Goal: Task Accomplishment & Management: Manage account settings

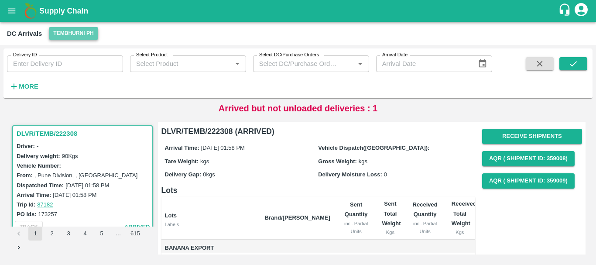
click at [71, 35] on button "Tembhurni PH" at bounding box center [73, 33] width 49 height 13
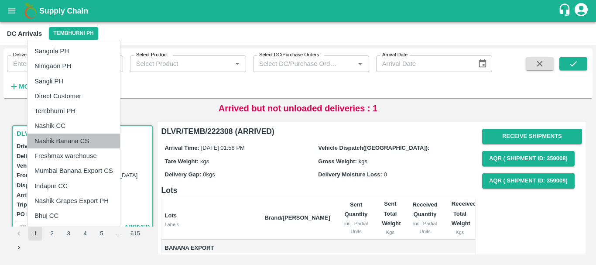
click at [69, 137] on li "Nashik Banana CS" at bounding box center [73, 140] width 92 height 15
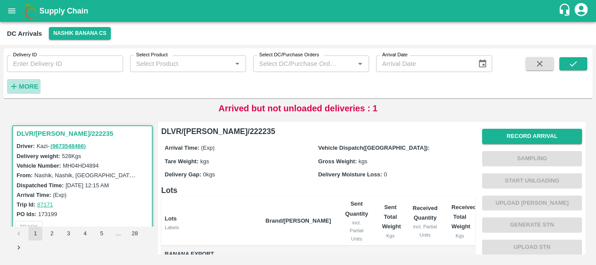
click at [27, 85] on strong "More" at bounding box center [29, 86] width 20 height 7
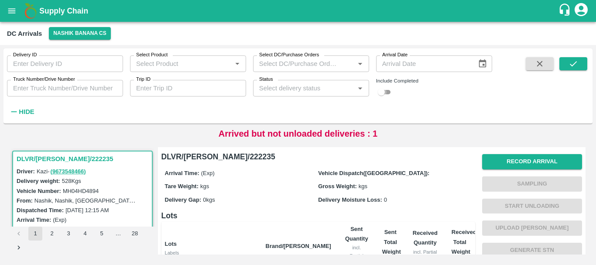
click at [388, 91] on input "checkbox" at bounding box center [380, 92] width 31 height 10
checkbox input "true"
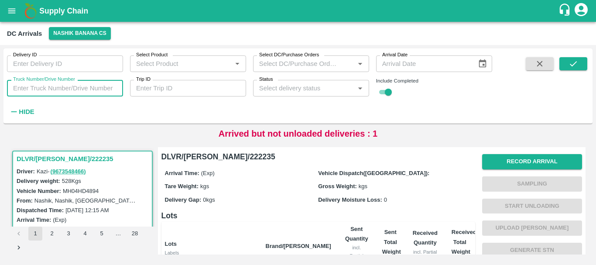
click at [68, 89] on input "Truck Number/Drive Number" at bounding box center [65, 88] width 116 height 17
type input "7158"
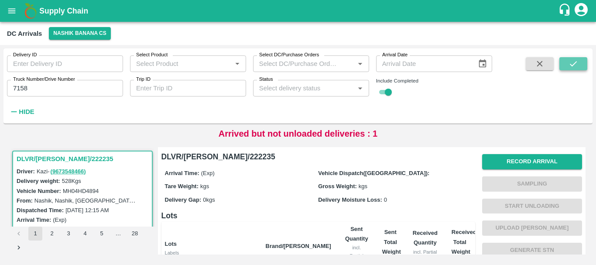
click at [572, 62] on icon "submit" at bounding box center [573, 64] width 10 height 10
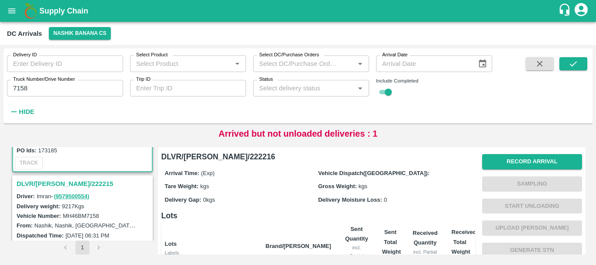
scroll to position [89, 0]
click at [70, 181] on h3 "DLVR/[PERSON_NAME]/222215" at bounding box center [84, 183] width 134 height 11
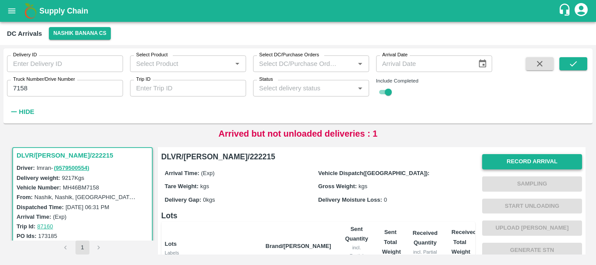
click at [525, 161] on button "Record Arrival" at bounding box center [532, 161] width 100 height 15
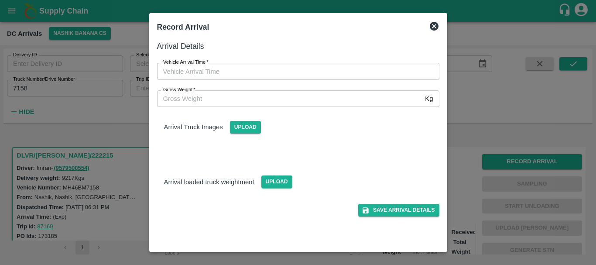
type input "DD/MM/YYYY hh:mm aa"
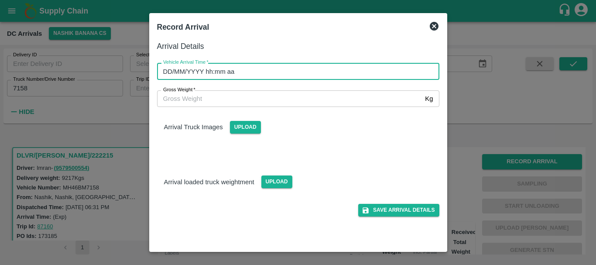
click at [293, 71] on input "DD/MM/YYYY hh:mm aa" at bounding box center [295, 71] width 276 height 17
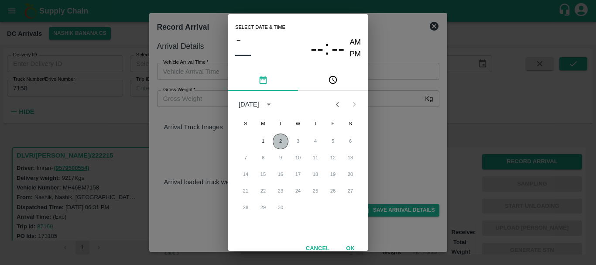
click at [277, 142] on button "2" at bounding box center [280, 141] width 16 height 16
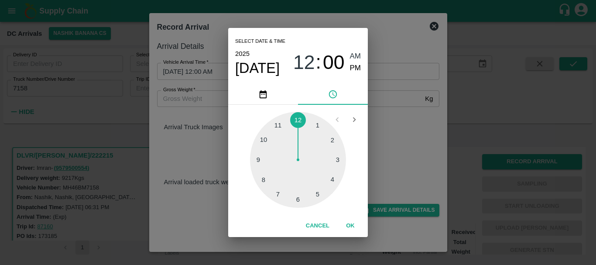
click at [298, 199] on div at bounding box center [298, 160] width 96 height 96
type input "[DATE] 06:00 AM"
click at [384, 139] on div "Select date & time [DATE] 06 : 00 AM PM 05 10 15 20 25 30 35 40 45 50 55 00 Can…" at bounding box center [298, 132] width 596 height 265
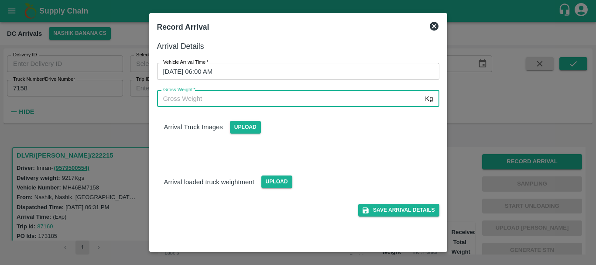
click at [187, 102] on input "Gross Weight   *" at bounding box center [289, 98] width 265 height 17
type input "16180"
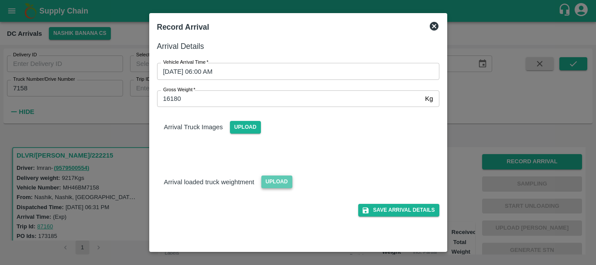
click at [278, 181] on span "Upload" at bounding box center [276, 181] width 31 height 13
click at [0, 0] on input "Upload" at bounding box center [0, 0] width 0 height 0
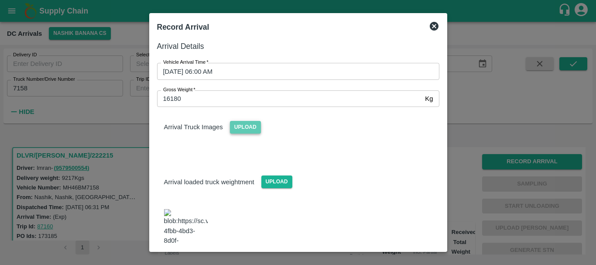
click at [245, 129] on span "Upload" at bounding box center [245, 127] width 31 height 13
click at [0, 0] on input "Upload" at bounding box center [0, 0] width 0 height 0
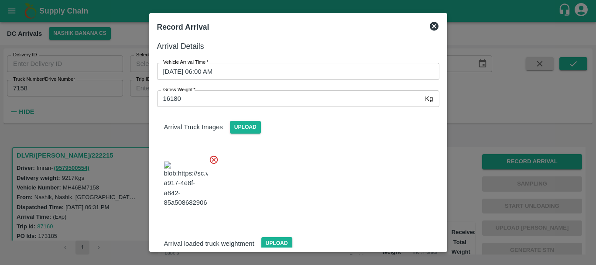
drag, startPoint x: 245, startPoint y: 129, endPoint x: 211, endPoint y: 26, distance: 108.1
click at [211, 26] on div "Record Arrival Arrival Details Vehicle Arrival Time   * [DATE] 06:00 AM Vehicle…" at bounding box center [298, 132] width 298 height 238
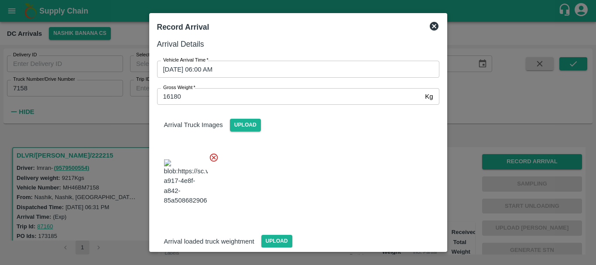
scroll to position [88, 0]
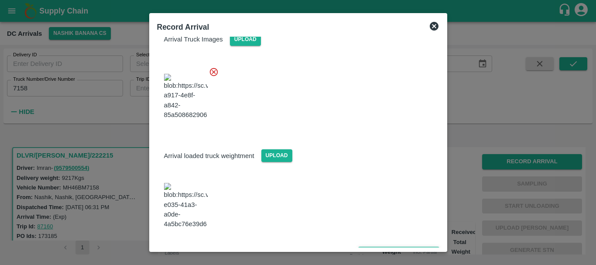
click at [392, 246] on button "Save Arrival Details" at bounding box center [398, 252] width 81 height 13
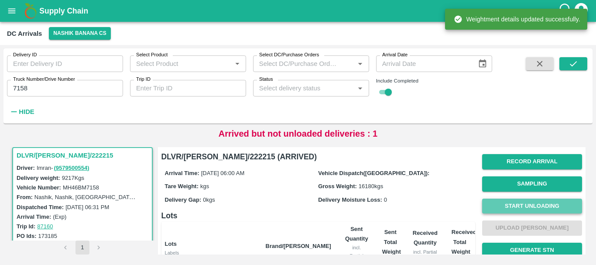
click at [523, 206] on button "Start Unloading" at bounding box center [532, 205] width 100 height 15
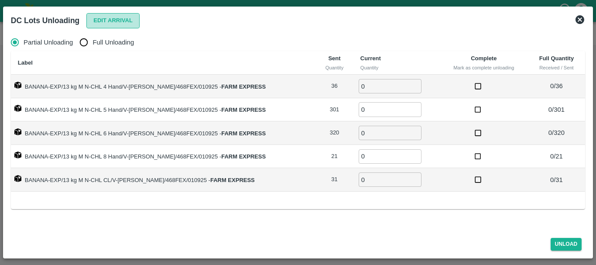
click at [104, 22] on button "Edit Arrival" at bounding box center [112, 20] width 53 height 15
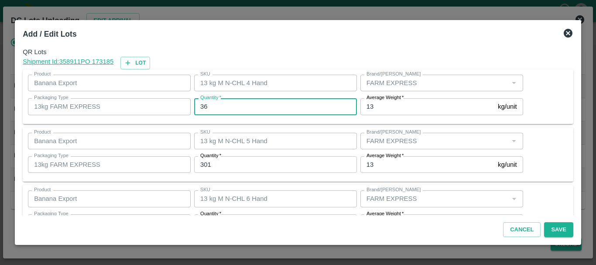
click at [204, 104] on input "36" at bounding box center [275, 106] width 163 height 17
type input "32"
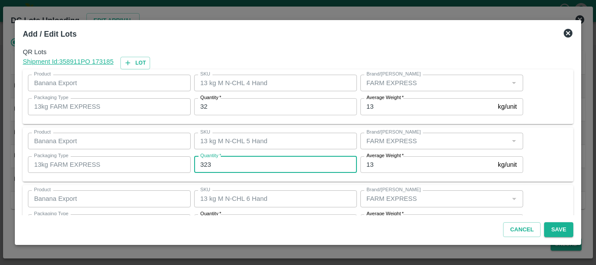
type input "323"
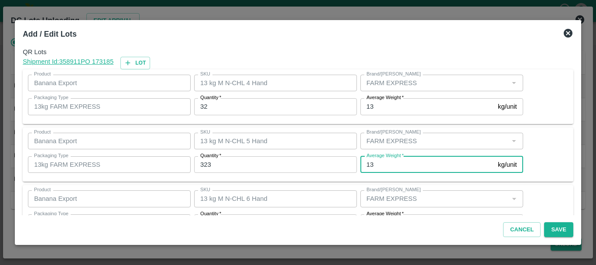
scroll to position [16, 0]
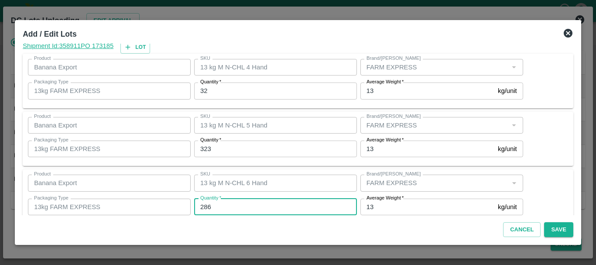
type input "286"
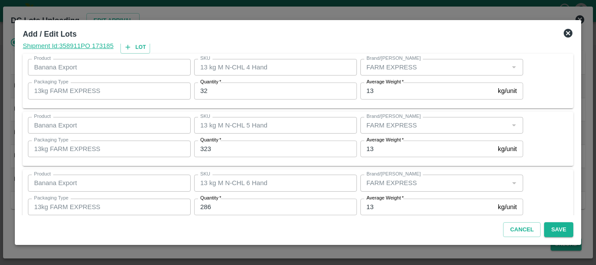
scroll to position [147, 0]
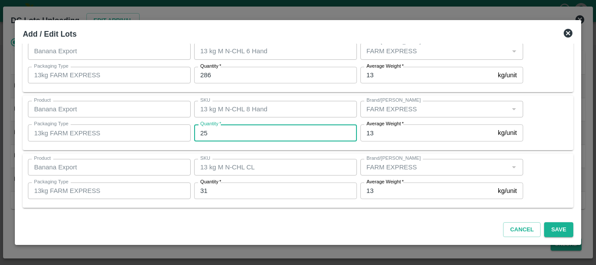
type input "25"
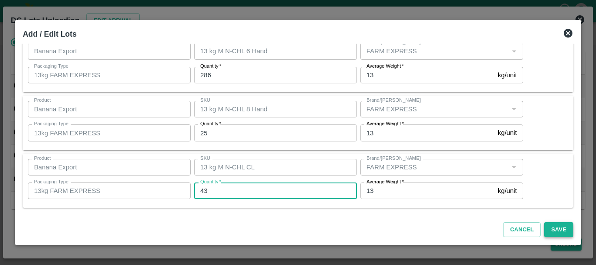
type input "43"
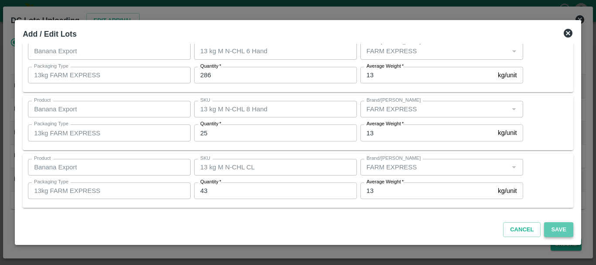
click at [557, 231] on button "Save" at bounding box center [558, 229] width 29 height 15
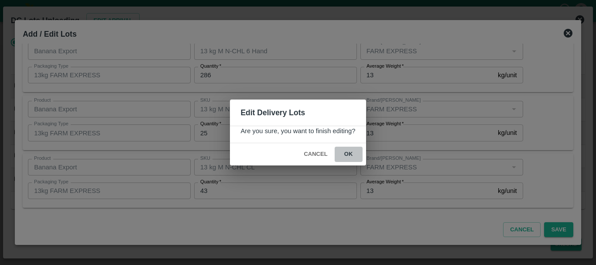
click at [348, 150] on button "ok" at bounding box center [348, 153] width 28 height 15
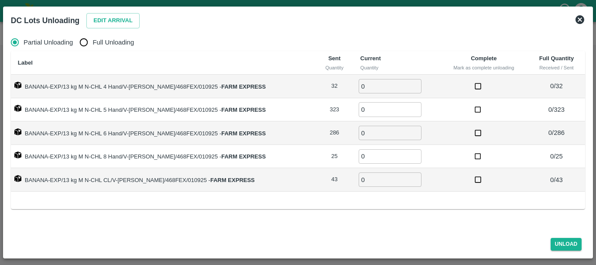
click at [578, 22] on icon at bounding box center [579, 19] width 9 height 9
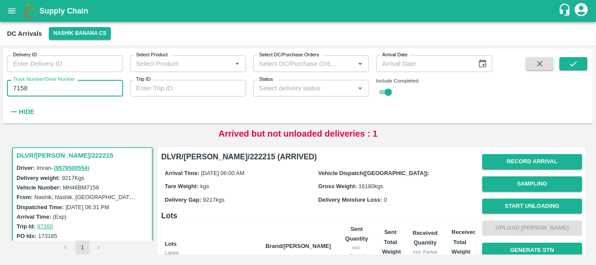
click at [21, 88] on input "7158" at bounding box center [65, 88] width 116 height 17
type input "4789"
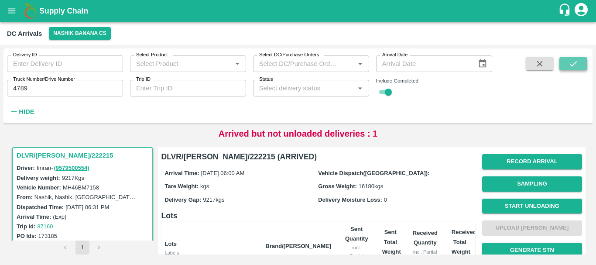
click at [572, 66] on icon "submit" at bounding box center [573, 64] width 10 height 10
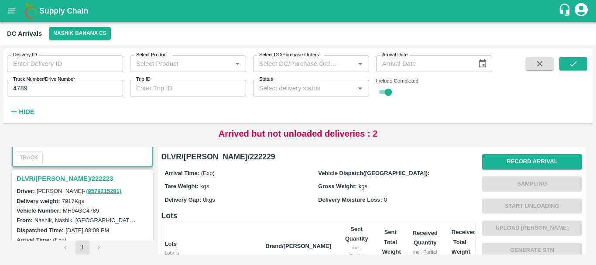
click at [65, 178] on h3 "DLVR/[PERSON_NAME]/222223" at bounding box center [84, 178] width 134 height 11
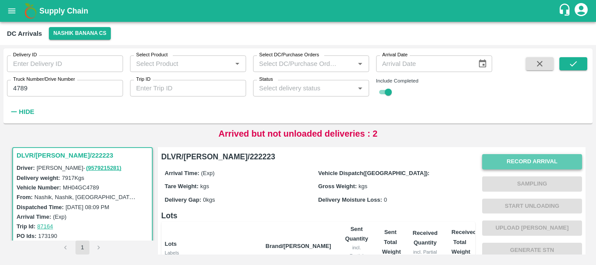
click at [535, 161] on button "Record Arrival" at bounding box center [532, 161] width 100 height 15
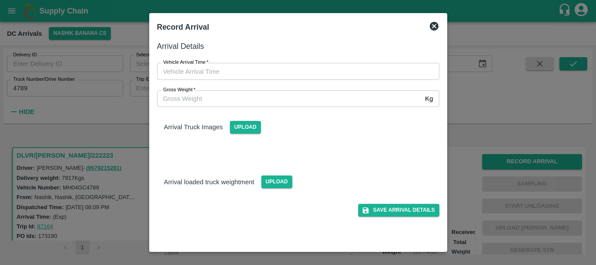
type input "DD/MM/YYYY hh:mm aa"
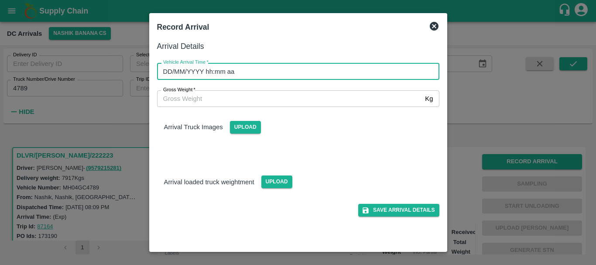
click at [286, 70] on input "DD/MM/YYYY hh:mm aa" at bounding box center [295, 71] width 276 height 17
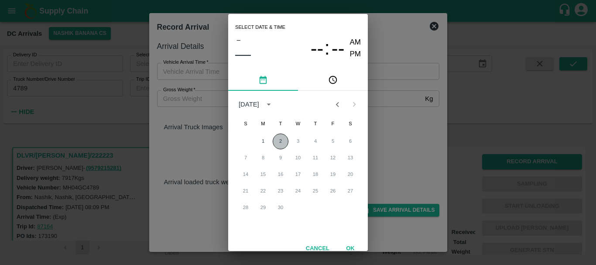
click at [279, 141] on button "2" at bounding box center [280, 141] width 16 height 16
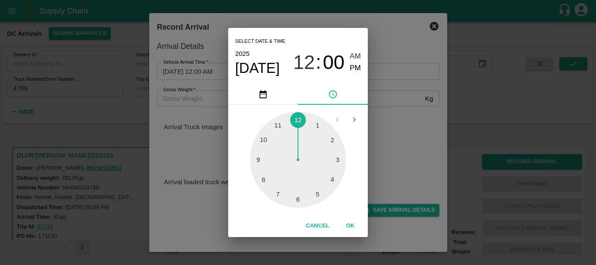
click at [297, 199] on div at bounding box center [298, 160] width 96 height 96
click at [263, 178] on div at bounding box center [298, 160] width 96 height 96
type input "[DATE] 06:40 AM"
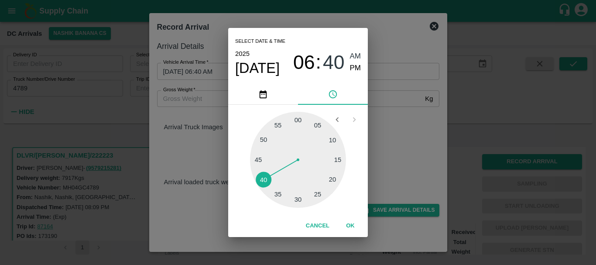
drag, startPoint x: 385, startPoint y: 137, endPoint x: 271, endPoint y: 177, distance: 120.5
click at [271, 177] on div "Select date & time [DATE] 06 : 40 AM PM 05 10 15 20 25 30 35 40 45 50 55 00 Can…" at bounding box center [298, 132] width 596 height 265
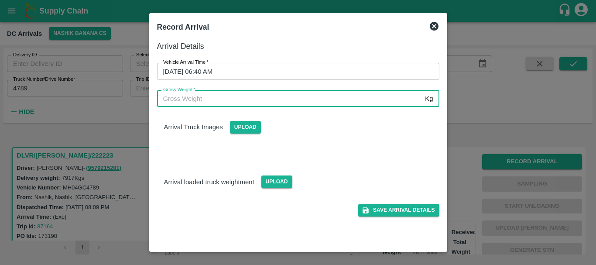
click at [186, 104] on input "Gross Weight   *" at bounding box center [289, 98] width 265 height 17
type input "14115"
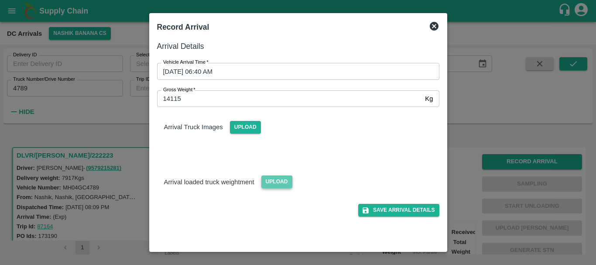
click at [277, 180] on span "Upload" at bounding box center [276, 181] width 31 height 13
click at [0, 0] on input "Upload" at bounding box center [0, 0] width 0 height 0
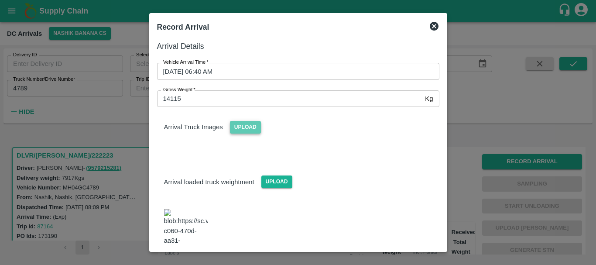
click at [250, 128] on span "Upload" at bounding box center [245, 127] width 31 height 13
click at [0, 0] on input "Upload" at bounding box center [0, 0] width 0 height 0
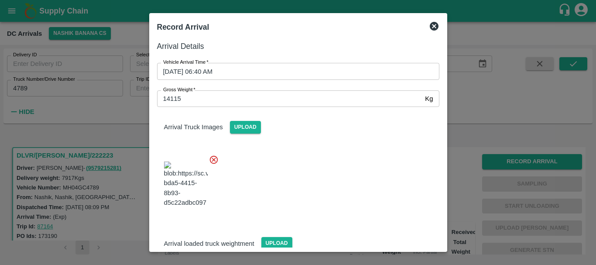
scroll to position [90, 0]
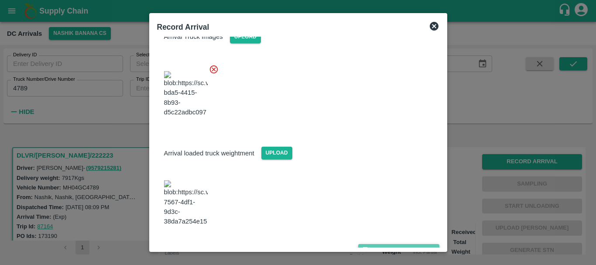
click at [387, 244] on button "Save Arrival Details" at bounding box center [398, 250] width 81 height 13
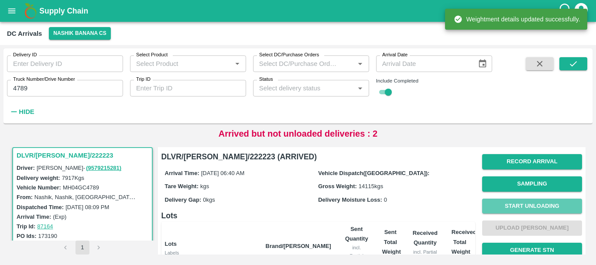
click at [534, 202] on button "Start Unloading" at bounding box center [532, 205] width 100 height 15
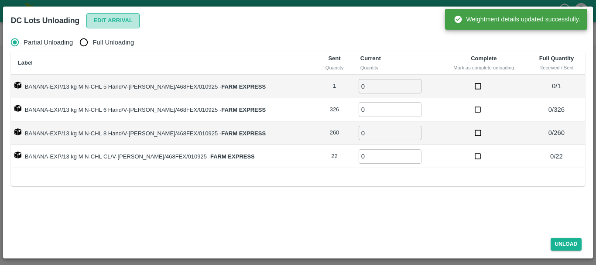
click at [95, 14] on button "Edit Arrival" at bounding box center [112, 20] width 53 height 15
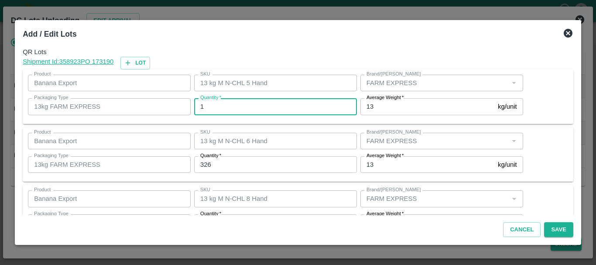
click at [210, 106] on input "1" at bounding box center [275, 106] width 163 height 17
type input "9"
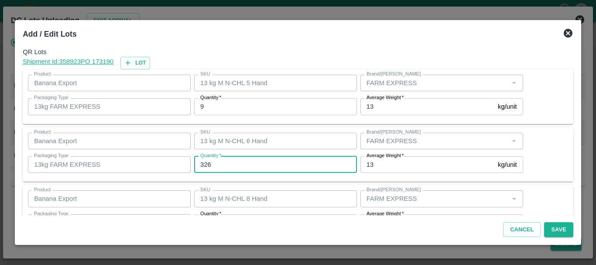
click at [204, 164] on input "326" at bounding box center [275, 164] width 163 height 17
type input "320"
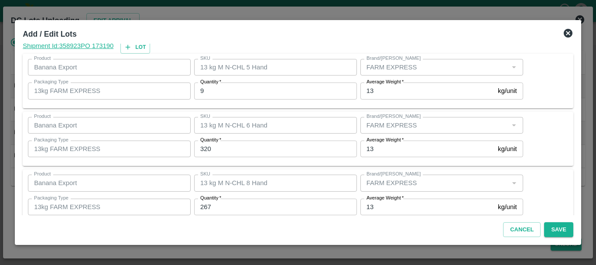
scroll to position [89, 0]
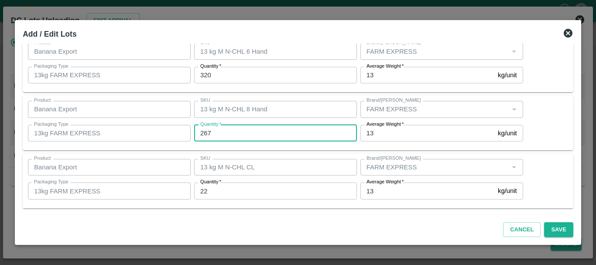
click at [218, 136] on input "267" at bounding box center [275, 133] width 163 height 17
type input "261"
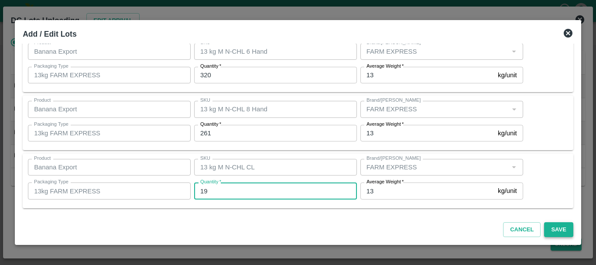
type input "19"
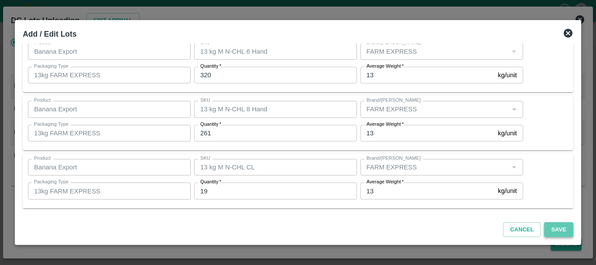
click at [554, 228] on button "Save" at bounding box center [558, 229] width 29 height 15
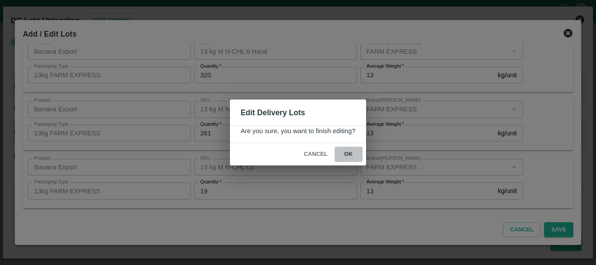
click at [349, 150] on button "ok" at bounding box center [348, 153] width 28 height 15
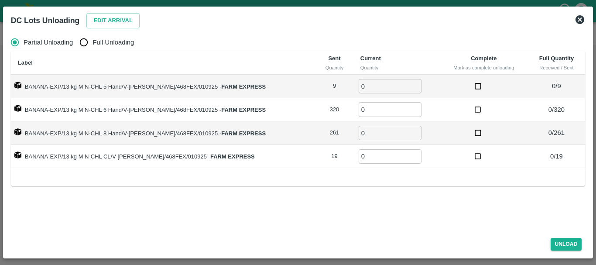
click at [581, 20] on icon at bounding box center [579, 19] width 10 height 10
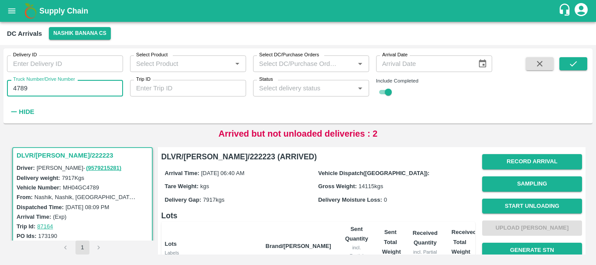
click at [23, 87] on input "4789" at bounding box center [65, 88] width 116 height 17
type input "4894"
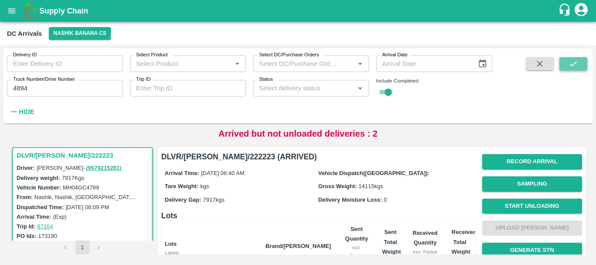
click at [569, 63] on icon "submit" at bounding box center [573, 64] width 10 height 10
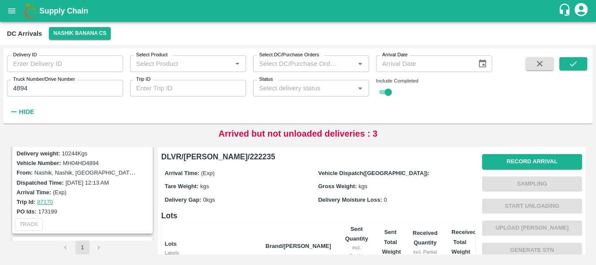
scroll to position [109, 0]
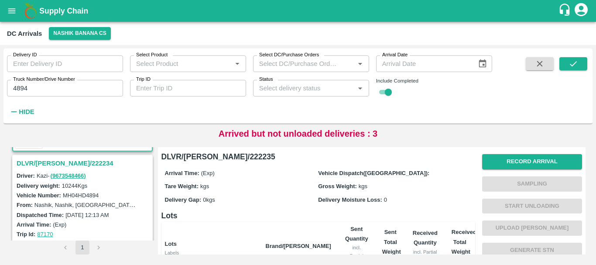
click at [58, 161] on h3 "DLVR/[PERSON_NAME]/222234" at bounding box center [84, 162] width 134 height 11
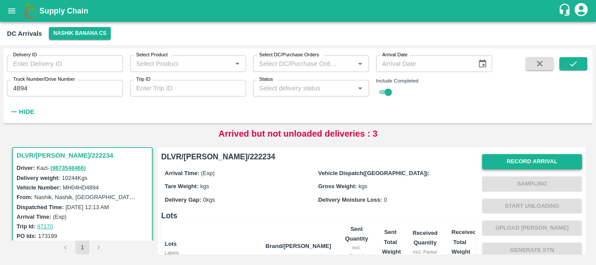
click at [535, 156] on button "Record Arrival" at bounding box center [532, 161] width 100 height 15
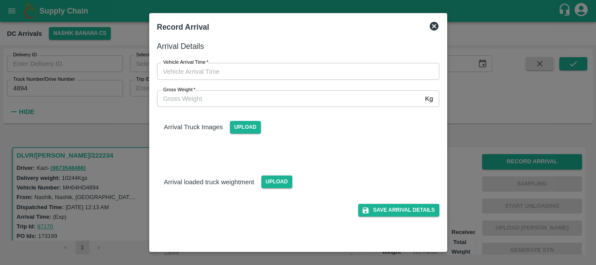
type input "DD/MM/YYYY hh:mm aa"
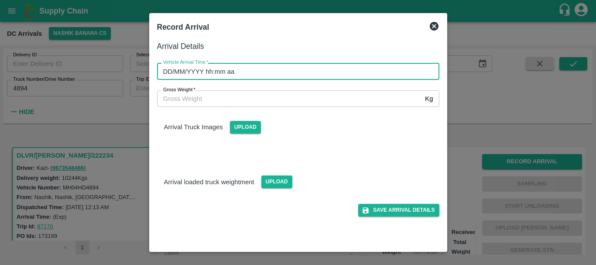
click at [265, 68] on input "DD/MM/YYYY hh:mm aa" at bounding box center [295, 71] width 276 height 17
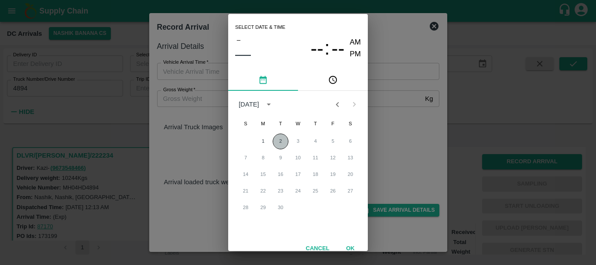
click at [279, 143] on button "2" at bounding box center [280, 141] width 16 height 16
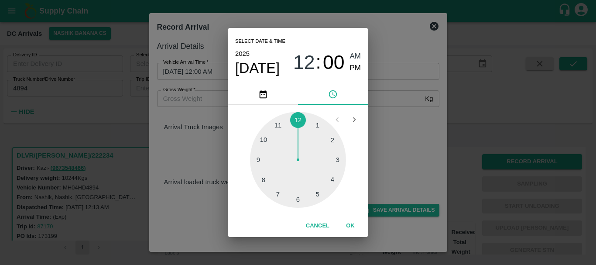
click at [277, 194] on div at bounding box center [298, 160] width 96 height 96
type input "[DATE] 07:00 AM"
click at [381, 138] on div "Select date & time [DATE] 07 : 00 AM PM 05 10 15 20 25 30 35 40 45 50 55 00 Can…" at bounding box center [298, 132] width 596 height 265
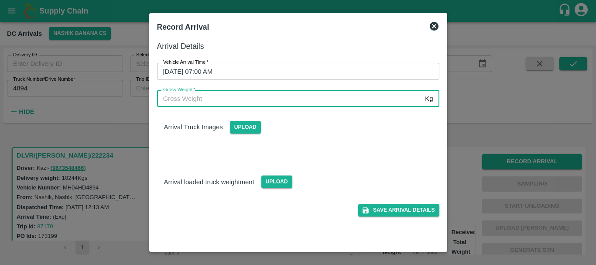
click at [177, 99] on input "Gross Weight   *" at bounding box center [289, 98] width 265 height 17
type input "17540"
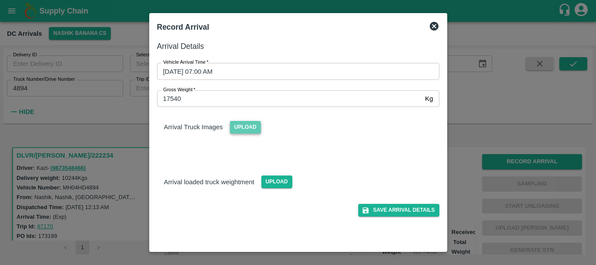
click at [244, 129] on span "Upload" at bounding box center [245, 127] width 31 height 13
click at [0, 0] on input "Upload" at bounding box center [0, 0] width 0 height 0
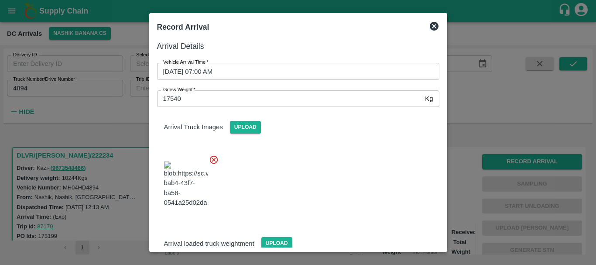
scroll to position [47, 0]
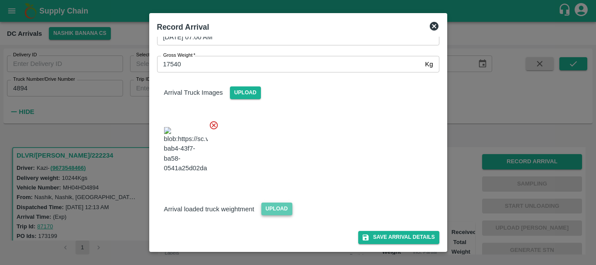
click at [274, 210] on span "Upload" at bounding box center [276, 208] width 31 height 13
click at [0, 0] on input "Upload" at bounding box center [0, 0] width 0 height 0
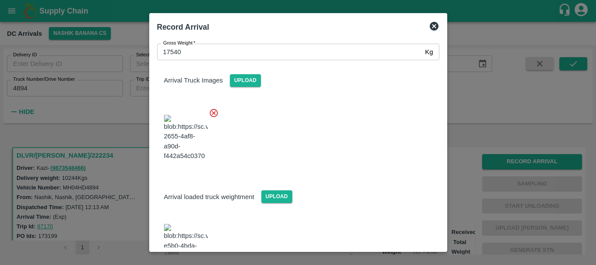
scroll to position [92, 0]
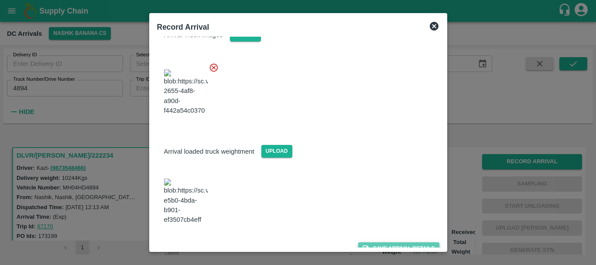
click at [390, 242] on button "Save Arrival Details" at bounding box center [398, 248] width 81 height 13
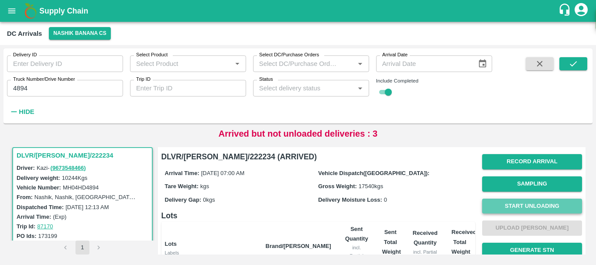
click at [523, 205] on button "Start Unloading" at bounding box center [532, 205] width 100 height 15
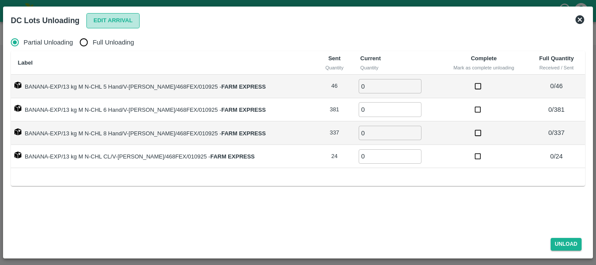
click at [111, 19] on button "Edit Arrival" at bounding box center [112, 20] width 53 height 15
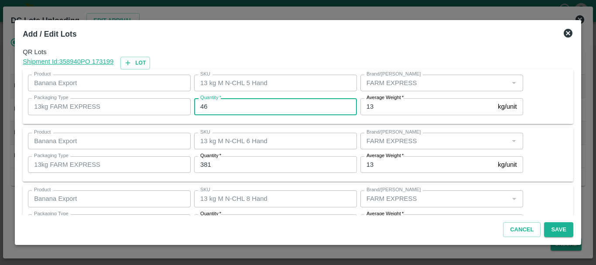
click at [201, 106] on input "46" at bounding box center [275, 106] width 163 height 17
type input "47"
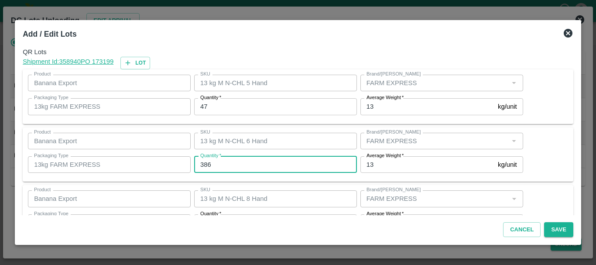
type input "386"
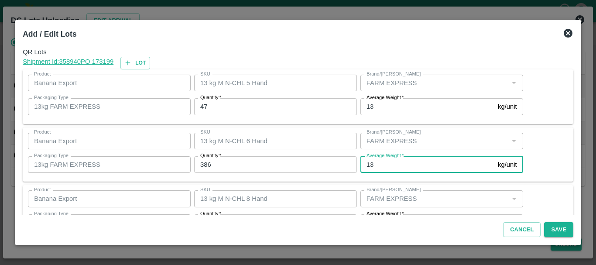
scroll to position [16, 0]
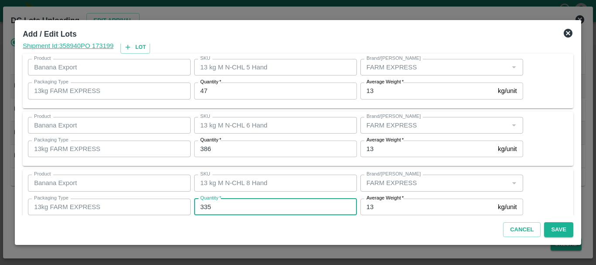
type input "335"
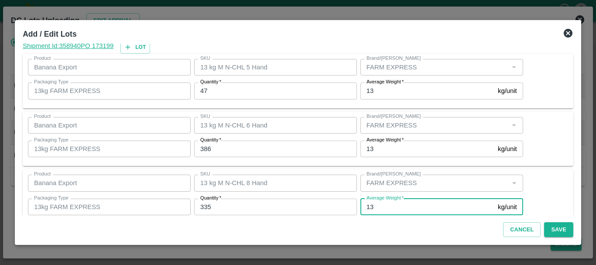
scroll to position [89, 0]
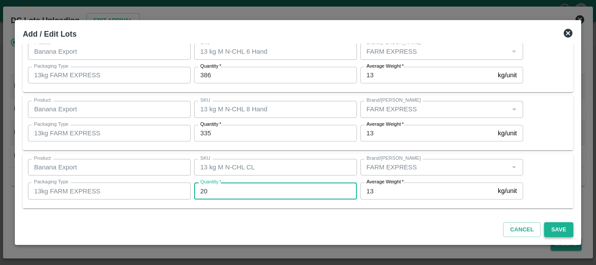
type input "20"
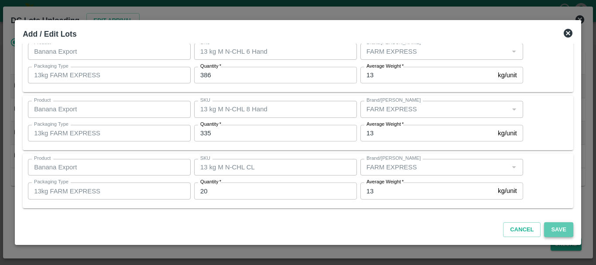
click at [555, 224] on button "Save" at bounding box center [558, 229] width 29 height 15
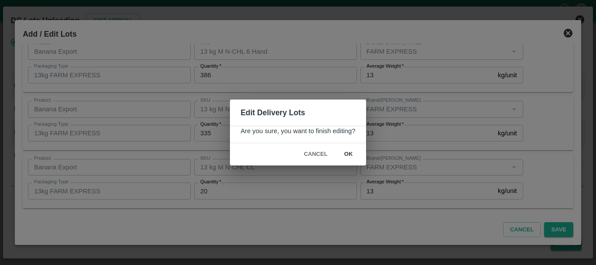
click at [346, 154] on button "ok" at bounding box center [348, 153] width 28 height 15
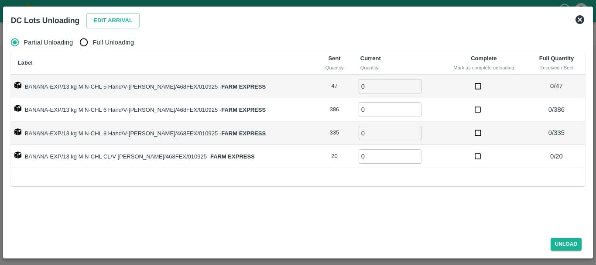
click at [578, 22] on icon at bounding box center [579, 19] width 9 height 9
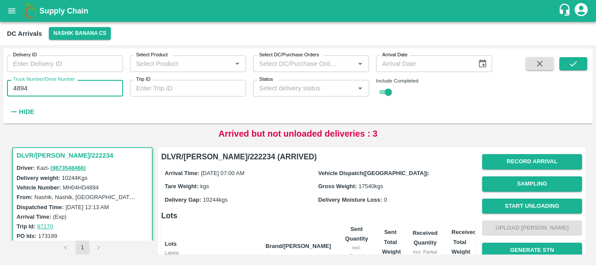
click at [21, 88] on input "4894" at bounding box center [65, 88] width 116 height 17
type input "5681"
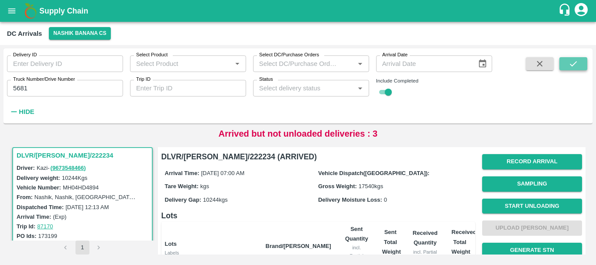
click at [577, 65] on icon "submit" at bounding box center [573, 64] width 10 height 10
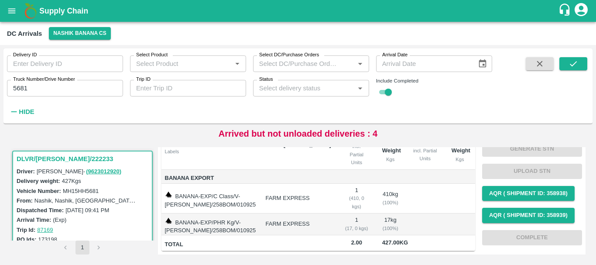
scroll to position [86, 0]
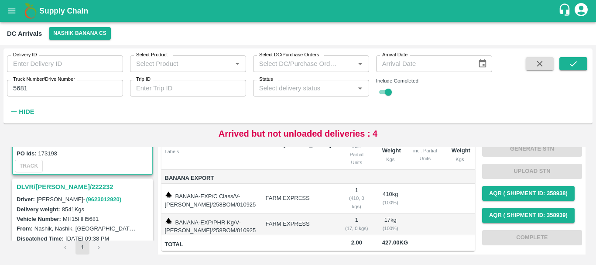
click at [58, 187] on h3 "DLVR/[PERSON_NAME]/222232" at bounding box center [84, 186] width 134 height 11
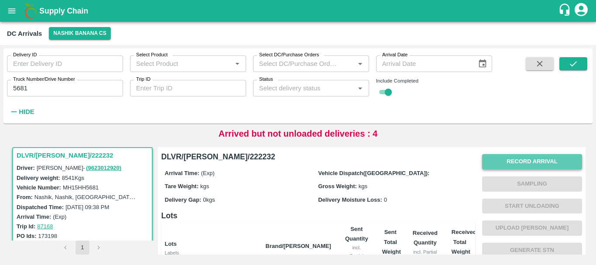
click at [516, 160] on button "Record Arrival" at bounding box center [532, 161] width 100 height 15
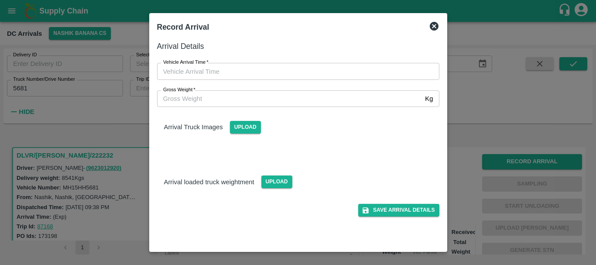
type input "DD/MM/YYYY hh:mm aa"
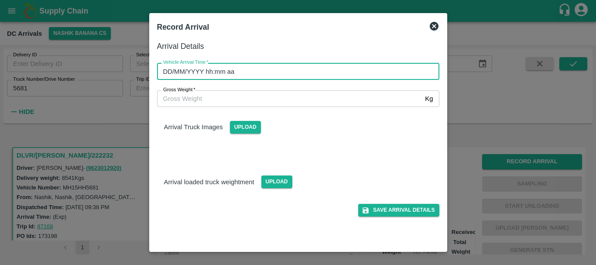
click at [263, 74] on input "DD/MM/YYYY hh:mm aa" at bounding box center [295, 71] width 276 height 17
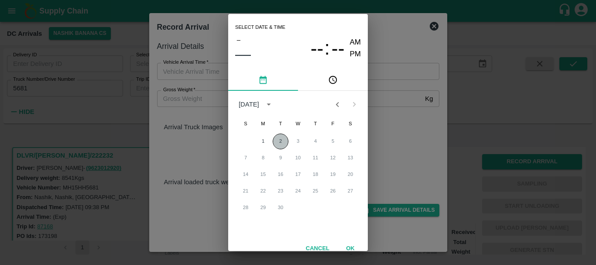
click at [279, 141] on button "2" at bounding box center [280, 141] width 16 height 16
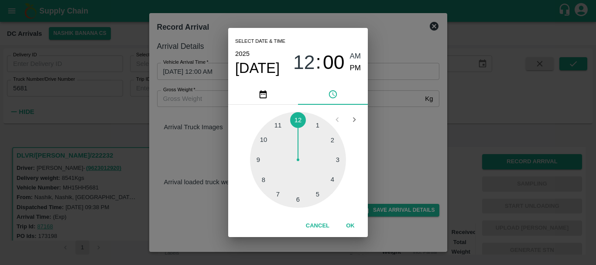
click at [276, 194] on div at bounding box center [298, 160] width 96 height 96
click at [264, 179] on div at bounding box center [298, 160] width 96 height 96
type input "[DATE] 07:40 AM"
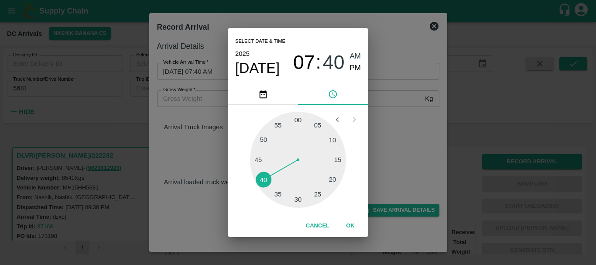
click at [389, 132] on div "Select date & time [DATE] 07 : 40 AM PM 05 10 15 20 25 30 35 40 45 50 55 00 Can…" at bounding box center [298, 132] width 596 height 265
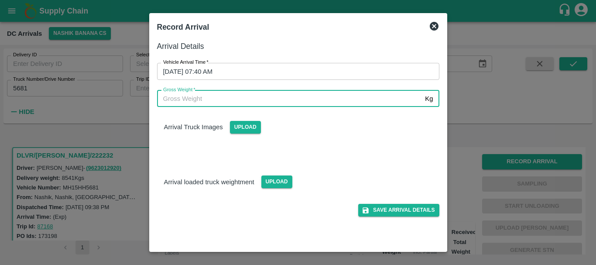
click at [203, 98] on input "Gross Weight   *" at bounding box center [289, 98] width 265 height 17
type input "15860"
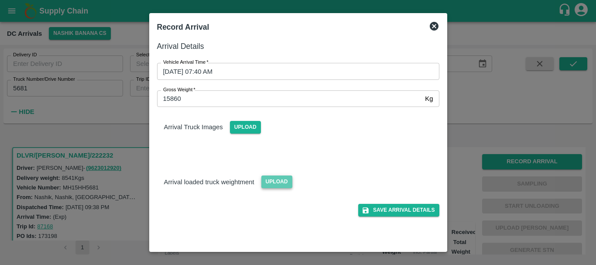
click at [271, 182] on span "Upload" at bounding box center [276, 181] width 31 height 13
click at [0, 0] on input "Upload" at bounding box center [0, 0] width 0 height 0
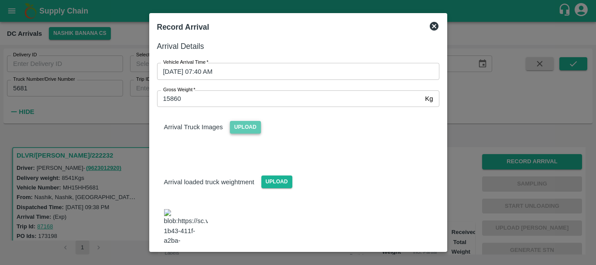
click at [242, 126] on span "Upload" at bounding box center [245, 127] width 31 height 13
click at [0, 0] on input "Upload" at bounding box center [0, 0] width 0 height 0
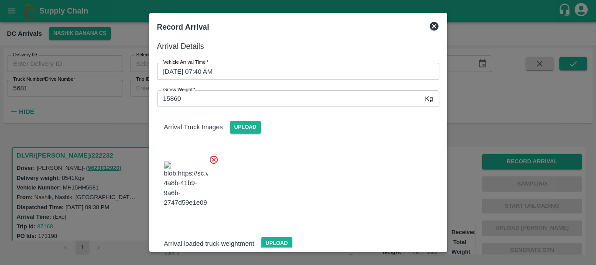
scroll to position [127, 0]
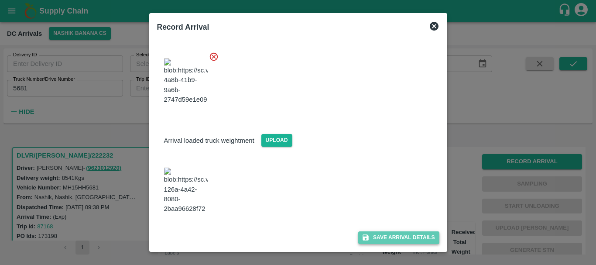
click at [395, 235] on button "Save Arrival Details" at bounding box center [398, 237] width 81 height 13
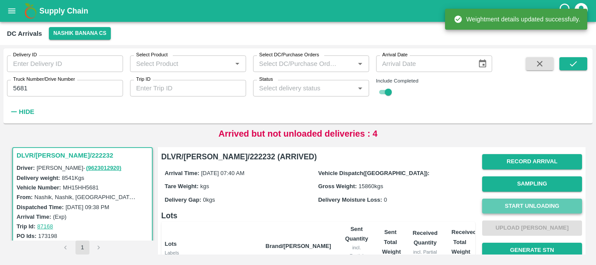
click at [531, 207] on button "Start Unloading" at bounding box center [532, 205] width 100 height 15
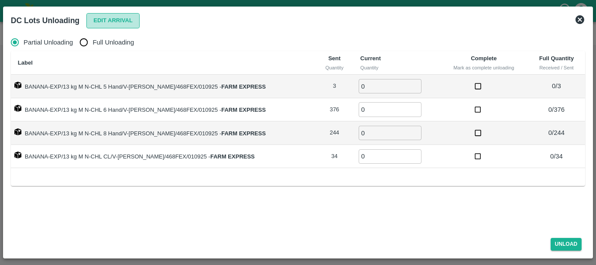
click at [103, 17] on button "Edit Arrival" at bounding box center [112, 20] width 53 height 15
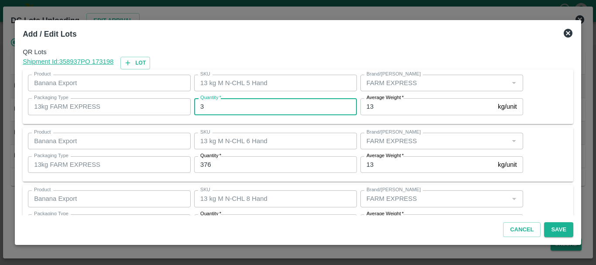
click at [225, 109] on input "3" at bounding box center [275, 106] width 163 height 17
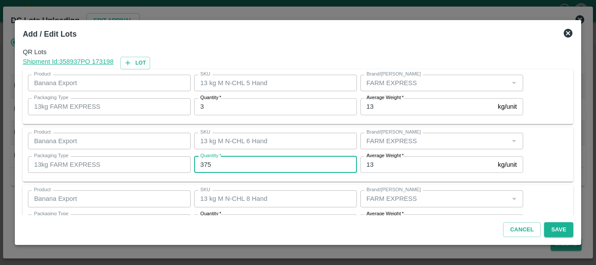
type input "375"
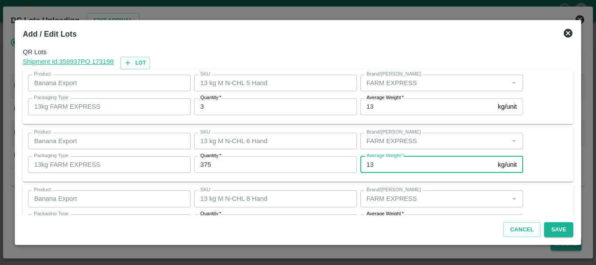
scroll to position [16, 0]
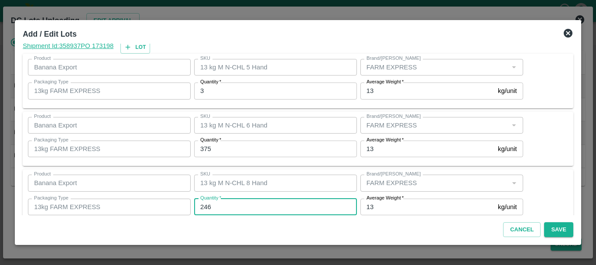
type input "246"
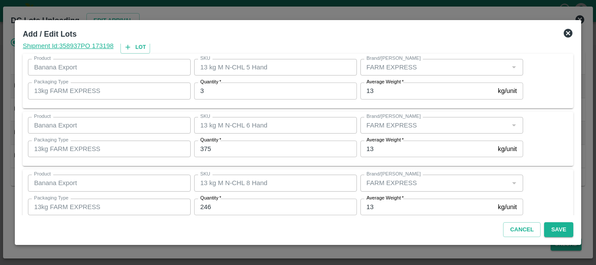
scroll to position [89, 0]
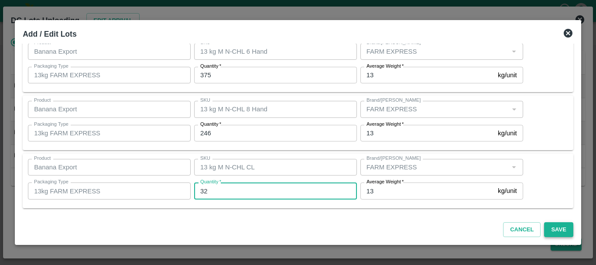
type input "32"
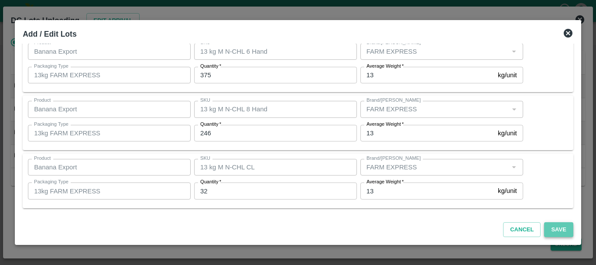
click at [557, 230] on button "Save" at bounding box center [558, 229] width 29 height 15
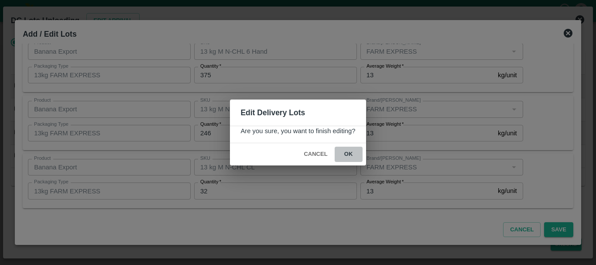
click at [348, 153] on button "ok" at bounding box center [348, 153] width 28 height 15
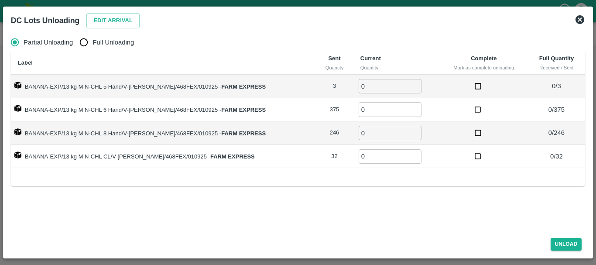
click at [580, 20] on icon at bounding box center [579, 19] width 10 height 10
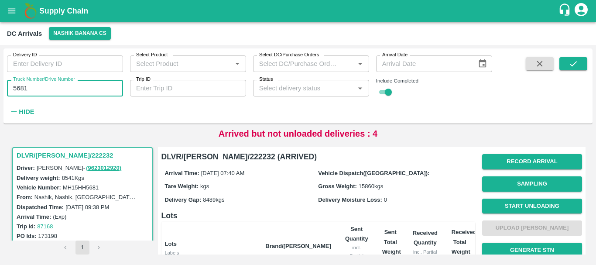
click at [17, 89] on input "5681" at bounding box center [65, 88] width 116 height 17
type input "0423"
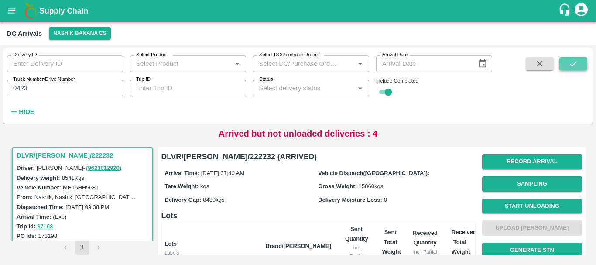
click at [566, 67] on button "submit" at bounding box center [573, 63] width 28 height 13
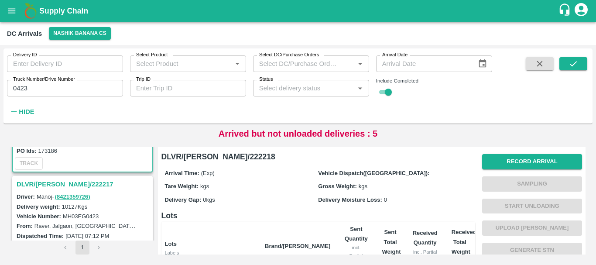
scroll to position [89, 0]
click at [60, 180] on h3 "DLVR/[PERSON_NAME]/222217" at bounding box center [84, 183] width 134 height 11
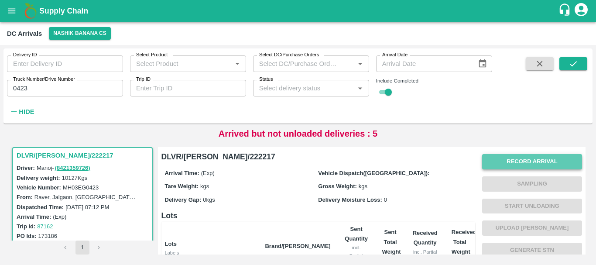
click at [524, 166] on button "Record Arrival" at bounding box center [532, 161] width 100 height 15
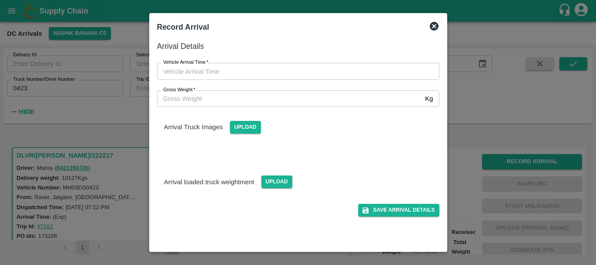
click at [433, 28] on icon at bounding box center [433, 26] width 9 height 9
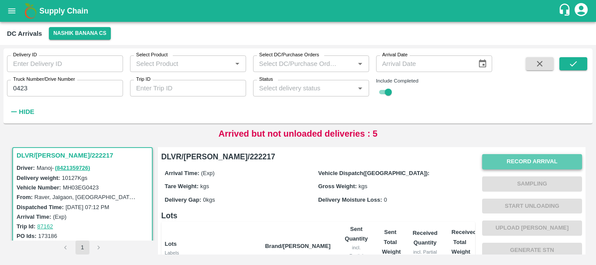
click at [518, 156] on button "Record Arrival" at bounding box center [532, 161] width 100 height 15
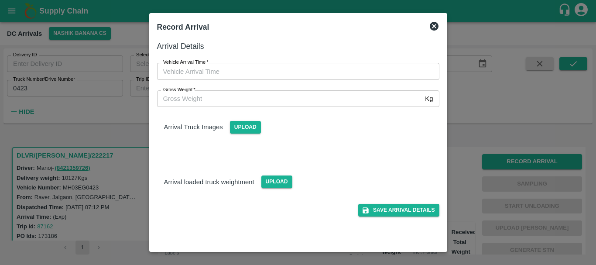
type input "DD/MM/YYYY hh:mm aa"
click at [266, 66] on input "DD/MM/YYYY hh:mm aa" at bounding box center [295, 71] width 276 height 17
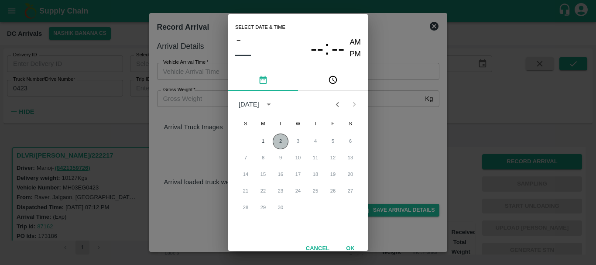
click at [279, 141] on button "2" at bounding box center [280, 141] width 16 height 16
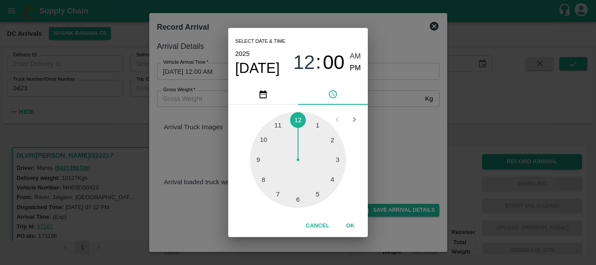
click at [265, 142] on div at bounding box center [298, 160] width 96 height 96
click at [298, 200] on div at bounding box center [298, 160] width 96 height 96
type input "[DATE] 10:30 AM"
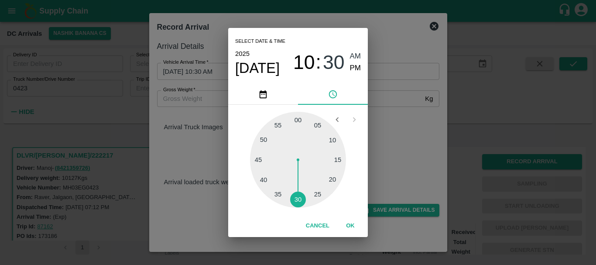
click at [402, 137] on div "Select date & time [DATE] 10 : 30 AM PM 05 10 15 20 25 30 35 40 45 50 55 00 Can…" at bounding box center [298, 132] width 596 height 265
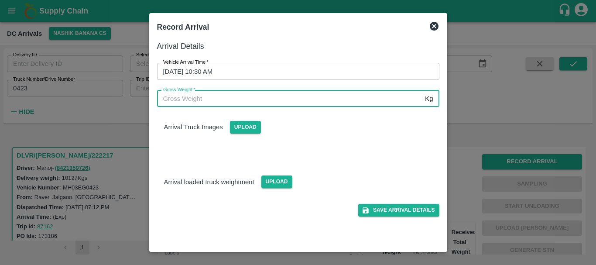
click at [177, 99] on input "Gross Weight   *" at bounding box center [289, 98] width 265 height 17
type input "17470"
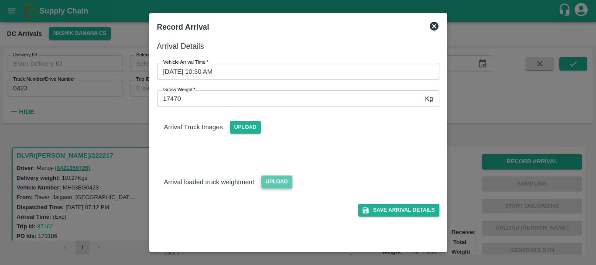
click at [273, 180] on span "Upload" at bounding box center [276, 181] width 31 height 13
click at [0, 0] on input "Upload" at bounding box center [0, 0] width 0 height 0
click at [250, 127] on span "Upload" at bounding box center [245, 127] width 31 height 13
click at [0, 0] on input "Upload" at bounding box center [0, 0] width 0 height 0
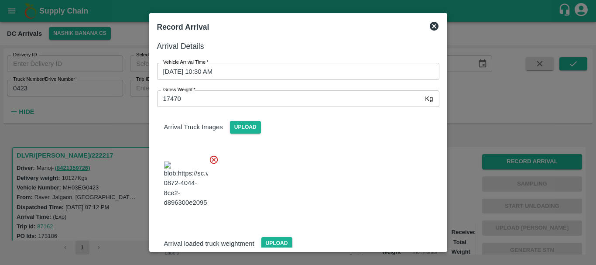
scroll to position [47, 0]
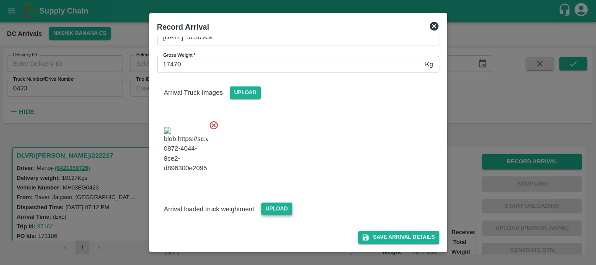
click at [282, 213] on span "Upload" at bounding box center [276, 208] width 31 height 13
click at [0, 0] on input "Upload" at bounding box center [0, 0] width 0 height 0
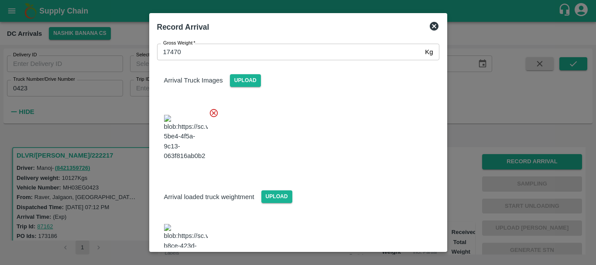
scroll to position [102, 0]
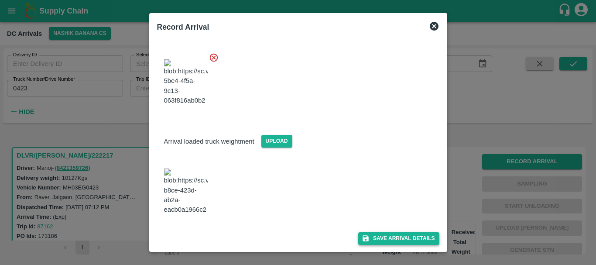
click at [384, 234] on button "Save Arrival Details" at bounding box center [398, 238] width 81 height 13
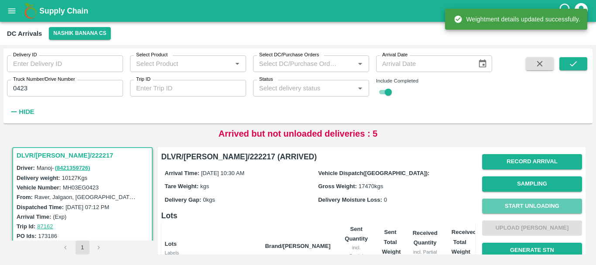
click at [526, 203] on button "Start Unloading" at bounding box center [532, 205] width 100 height 15
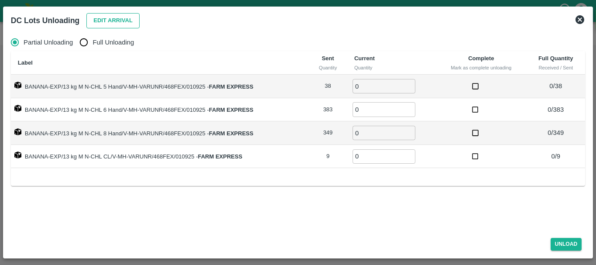
click at [107, 21] on button "Edit Arrival" at bounding box center [112, 20] width 53 height 15
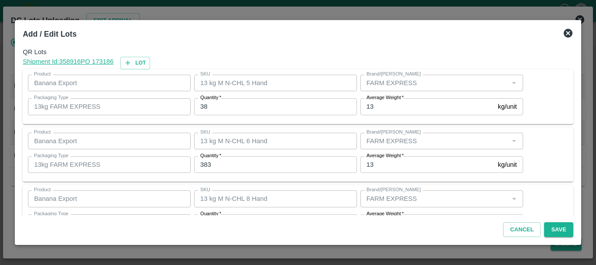
click at [203, 107] on input "38" at bounding box center [275, 106] width 163 height 17
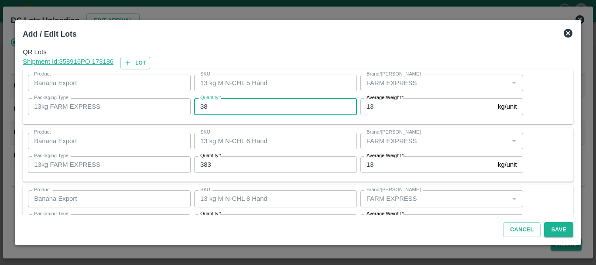
click at [203, 107] on input "38" at bounding box center [275, 106] width 163 height 17
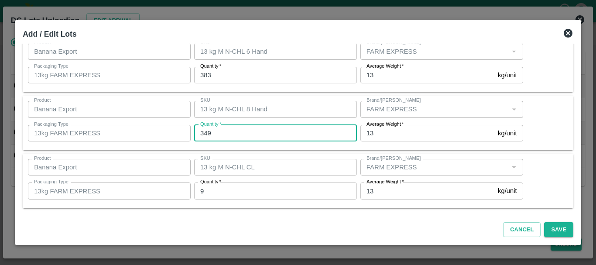
click at [206, 131] on input "349" at bounding box center [275, 133] width 163 height 17
type input "348"
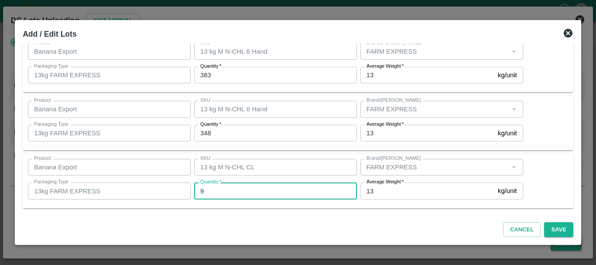
click at [210, 192] on input "9" at bounding box center [275, 190] width 163 height 17
type input "10"
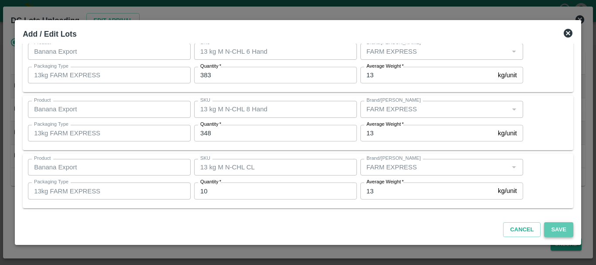
click at [555, 229] on button "Save" at bounding box center [558, 229] width 29 height 15
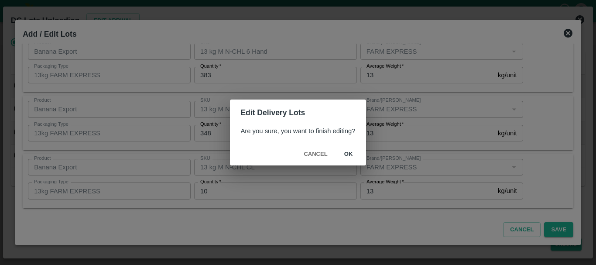
click at [347, 150] on button "ok" at bounding box center [348, 153] width 28 height 15
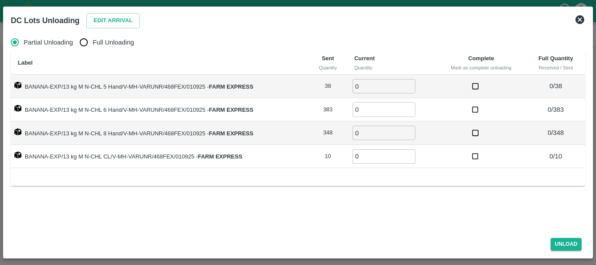
click at [579, 19] on icon at bounding box center [579, 19] width 10 height 10
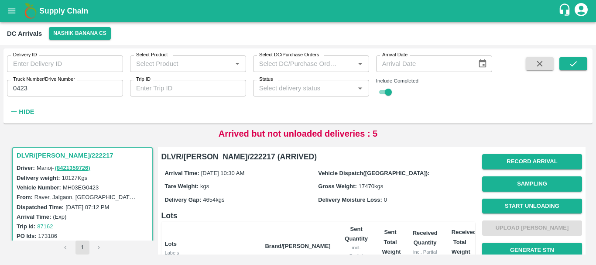
click at [22, 89] on input "0423" at bounding box center [65, 88] width 116 height 17
click at [576, 64] on icon "submit" at bounding box center [573, 64] width 10 height 10
